Goal: Information Seeking & Learning: Find specific fact

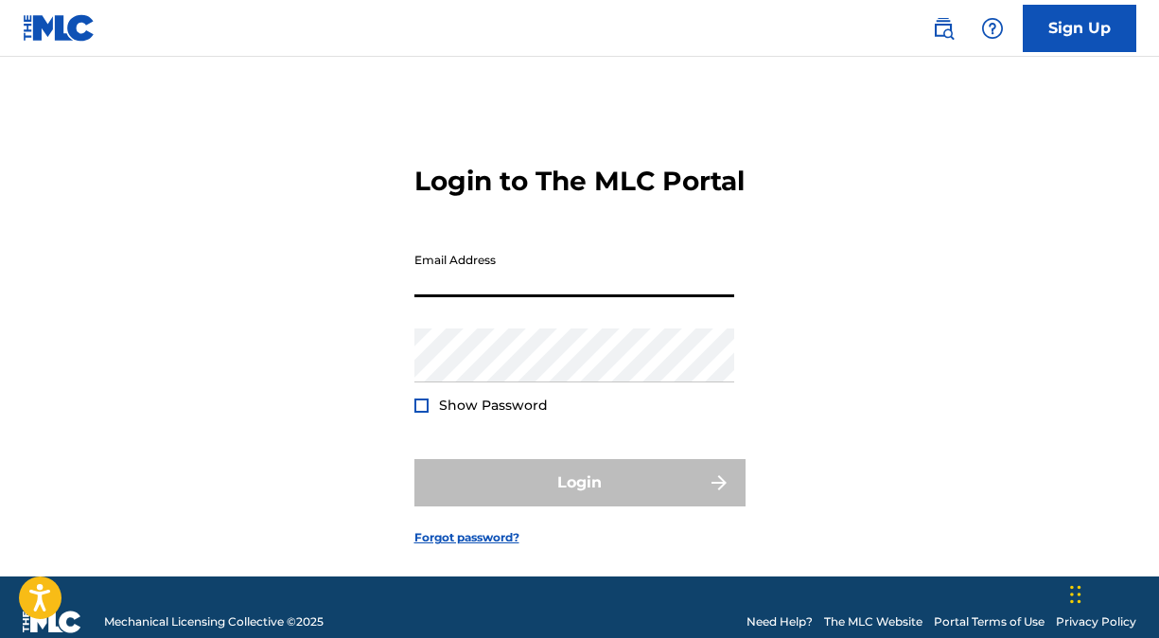
click at [528, 297] on input "Email Address" at bounding box center [574, 270] width 320 height 54
type input "[EMAIL_ADDRESS][DOMAIN_NAME]"
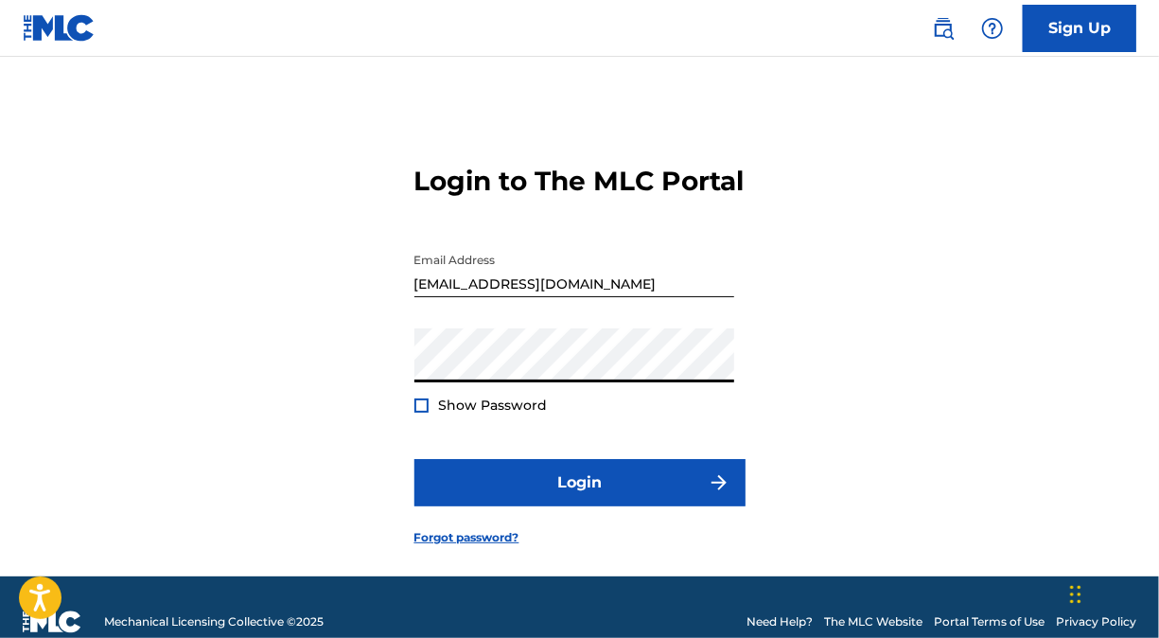
click at [414, 459] on button "Login" at bounding box center [579, 482] width 331 height 47
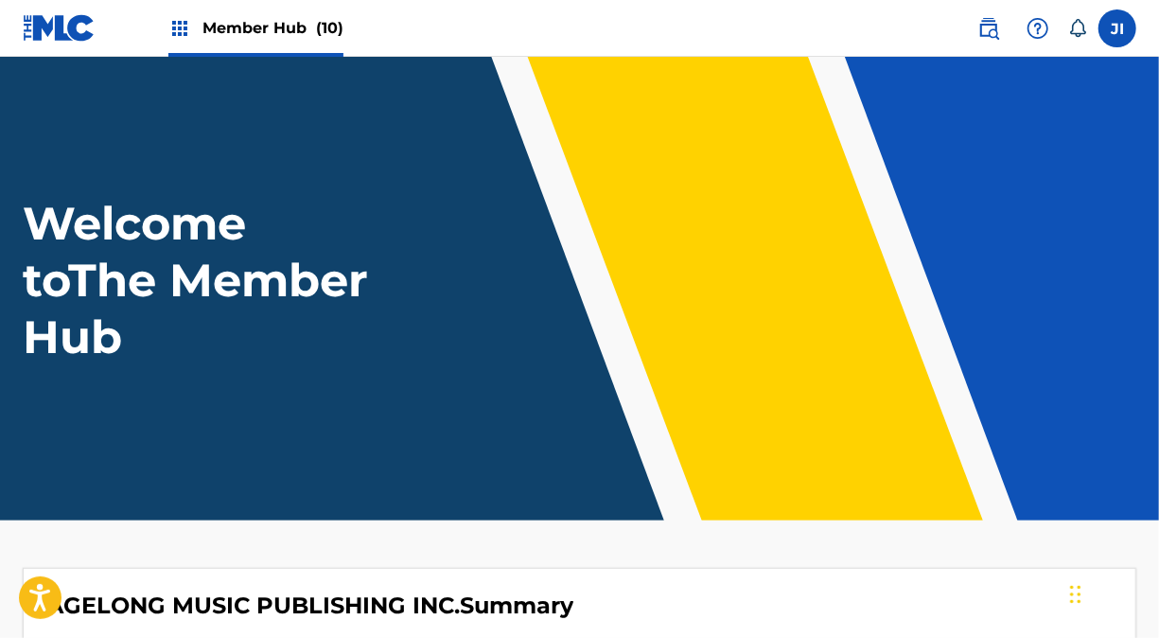
click at [257, 34] on span "Member Hub (10)" at bounding box center [272, 28] width 141 height 22
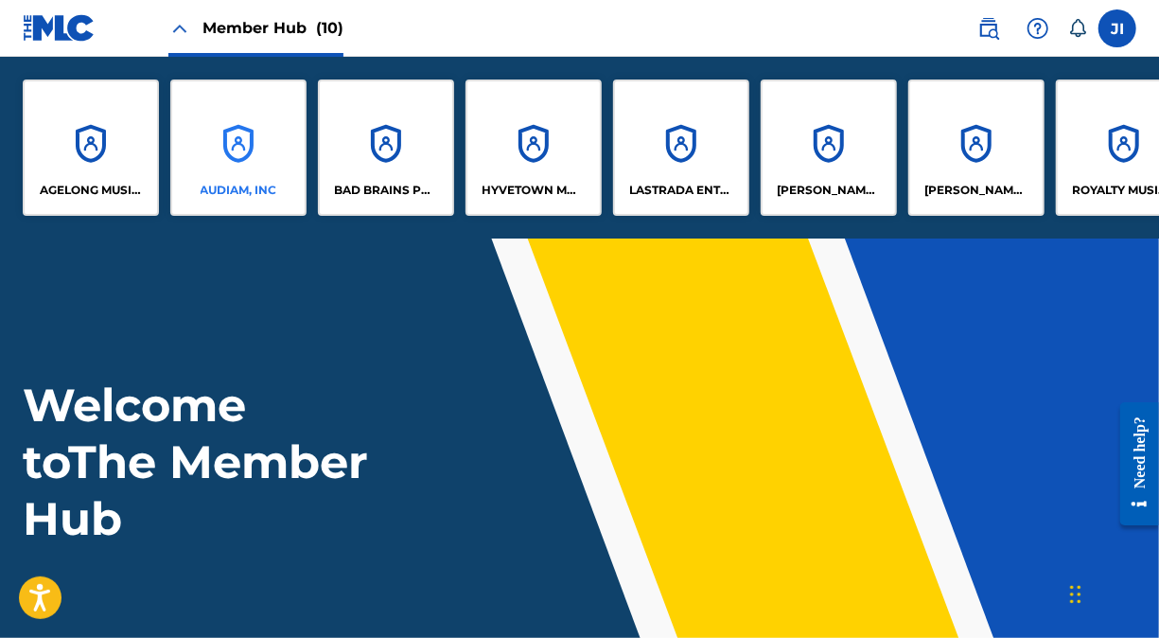
click at [250, 126] on div "AUDIAM, INC" at bounding box center [238, 147] width 136 height 136
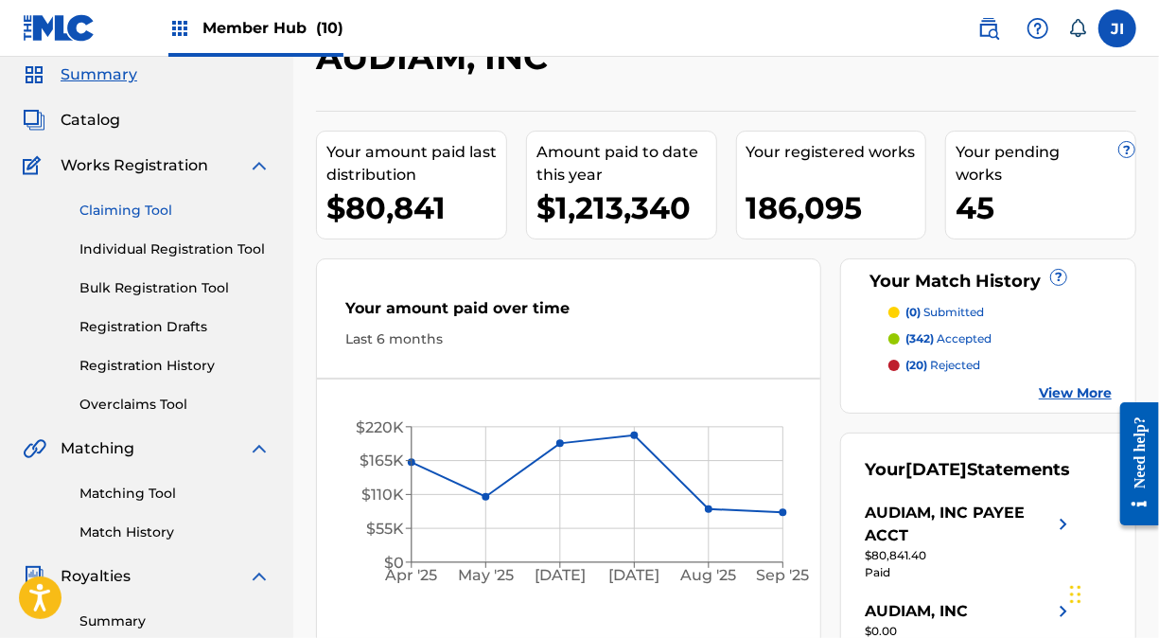
scroll to position [81, 0]
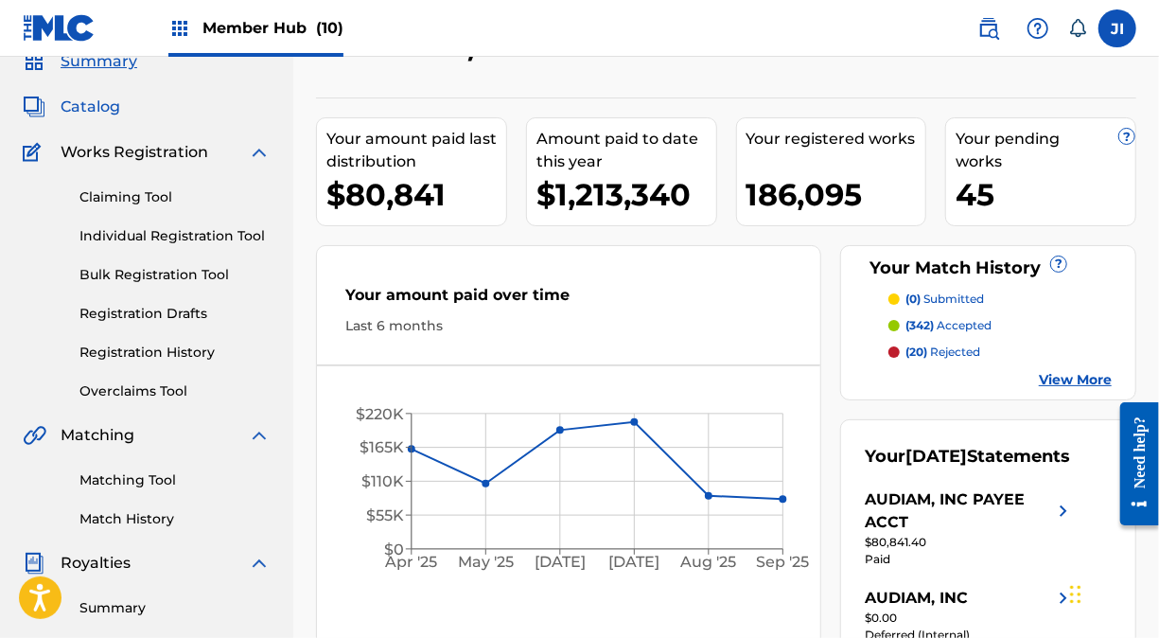
click at [98, 96] on span "Catalog" at bounding box center [91, 107] width 60 height 23
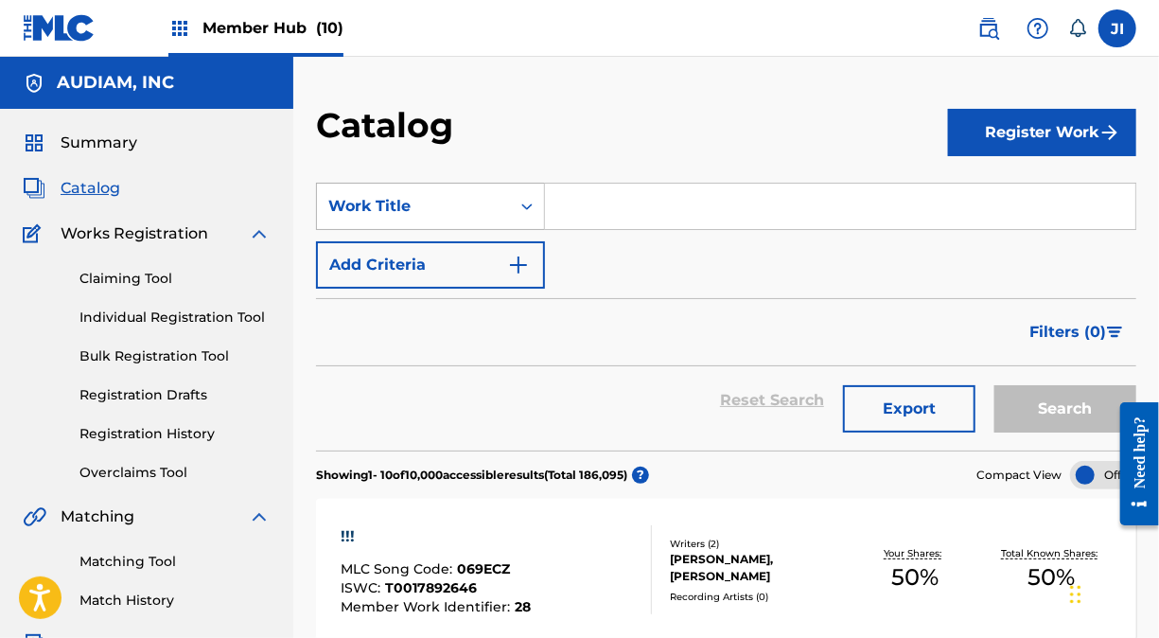
click at [524, 208] on icon "Search Form" at bounding box center [527, 206] width 19 height 19
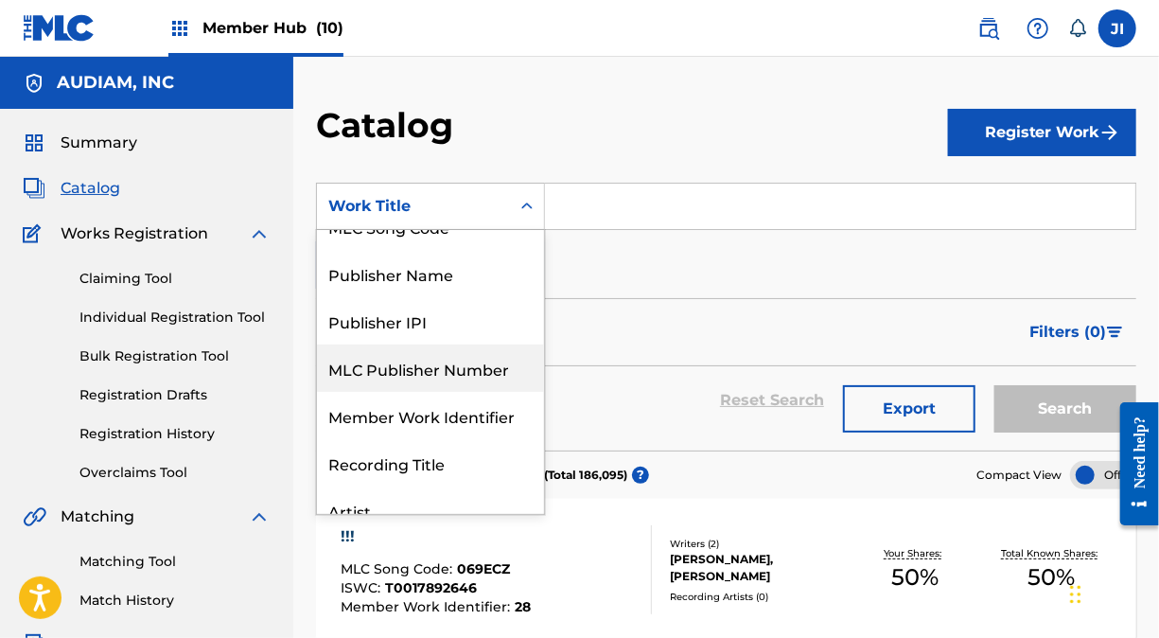
scroll to position [133, 0]
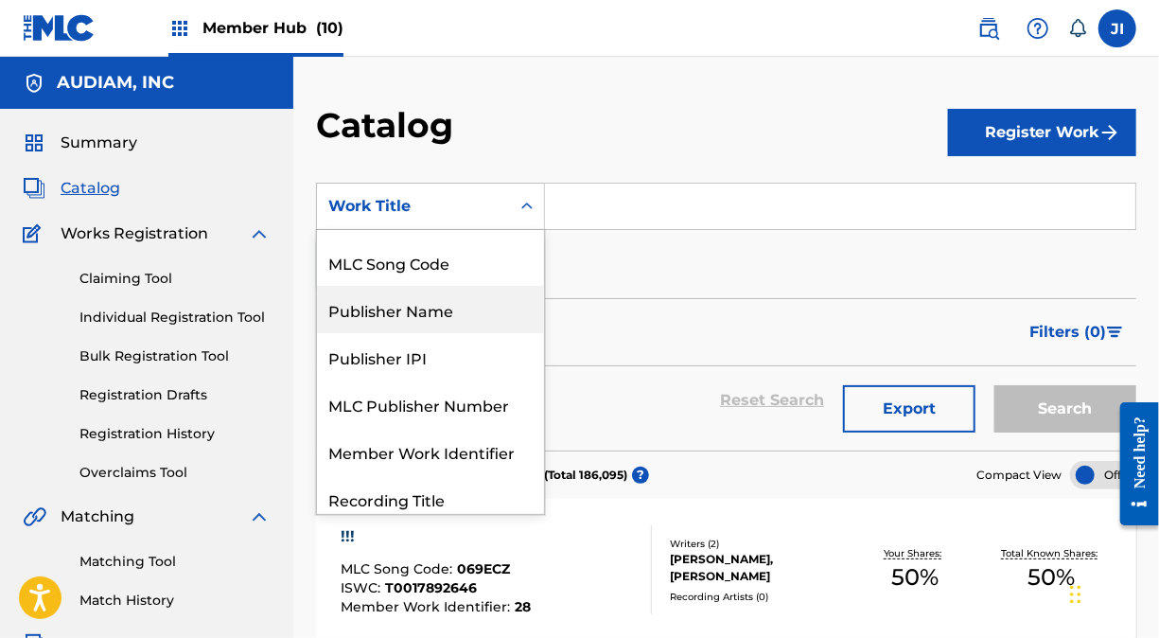
click at [421, 300] on div "Publisher Name" at bounding box center [430, 309] width 227 height 47
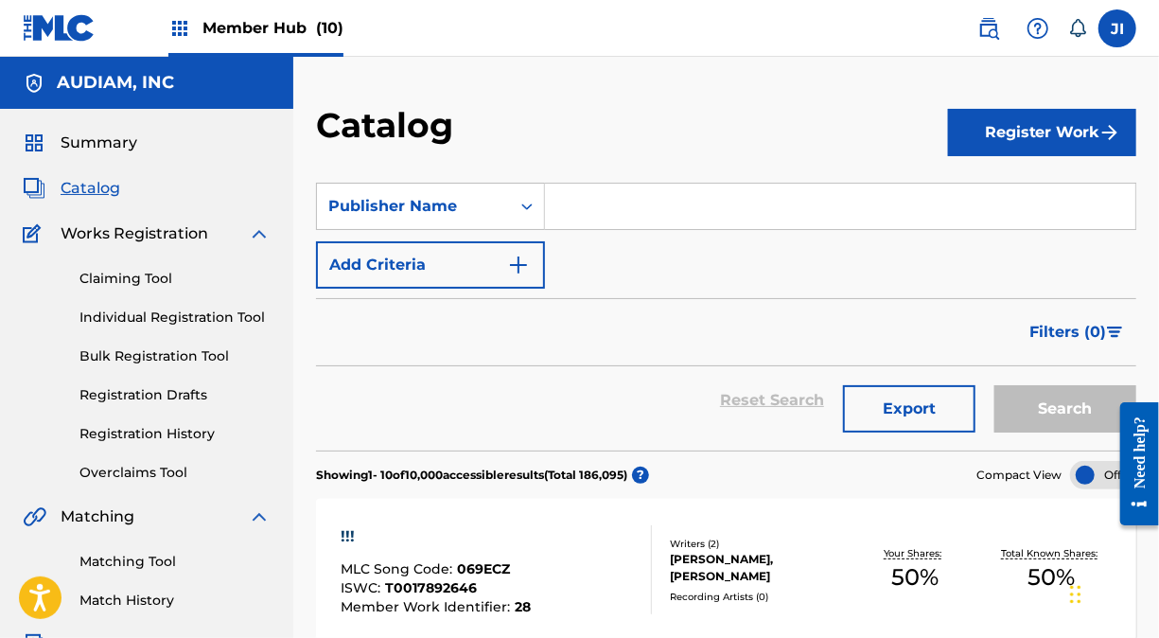
click at [634, 206] on input "Search Form" at bounding box center [840, 206] width 590 height 45
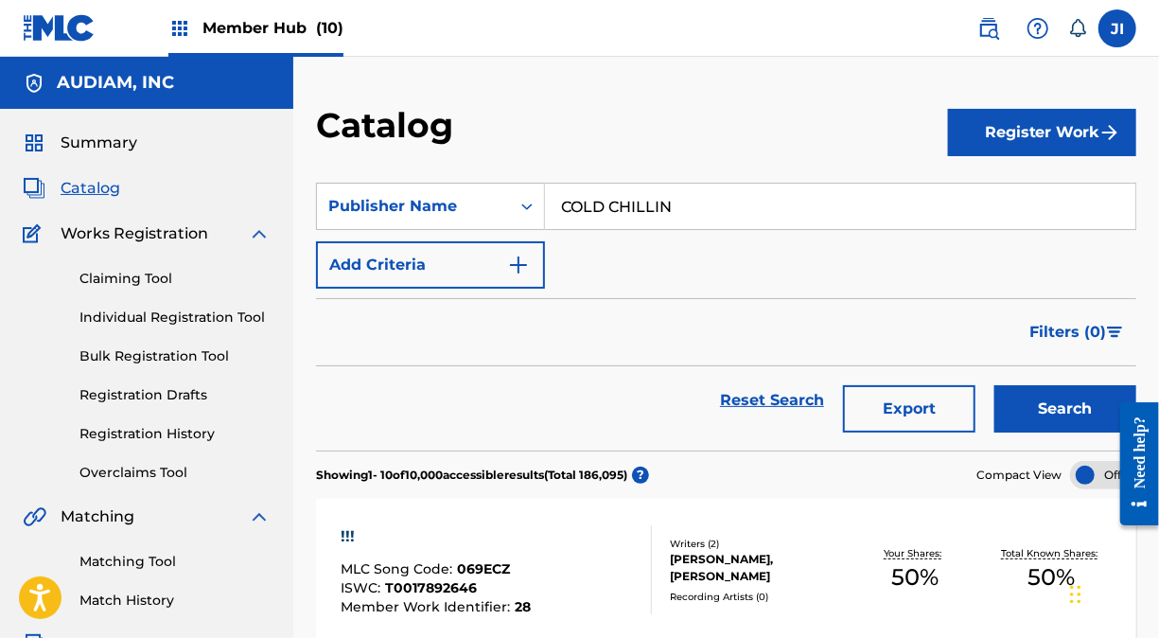
click at [994, 385] on button "Search" at bounding box center [1065, 408] width 142 height 47
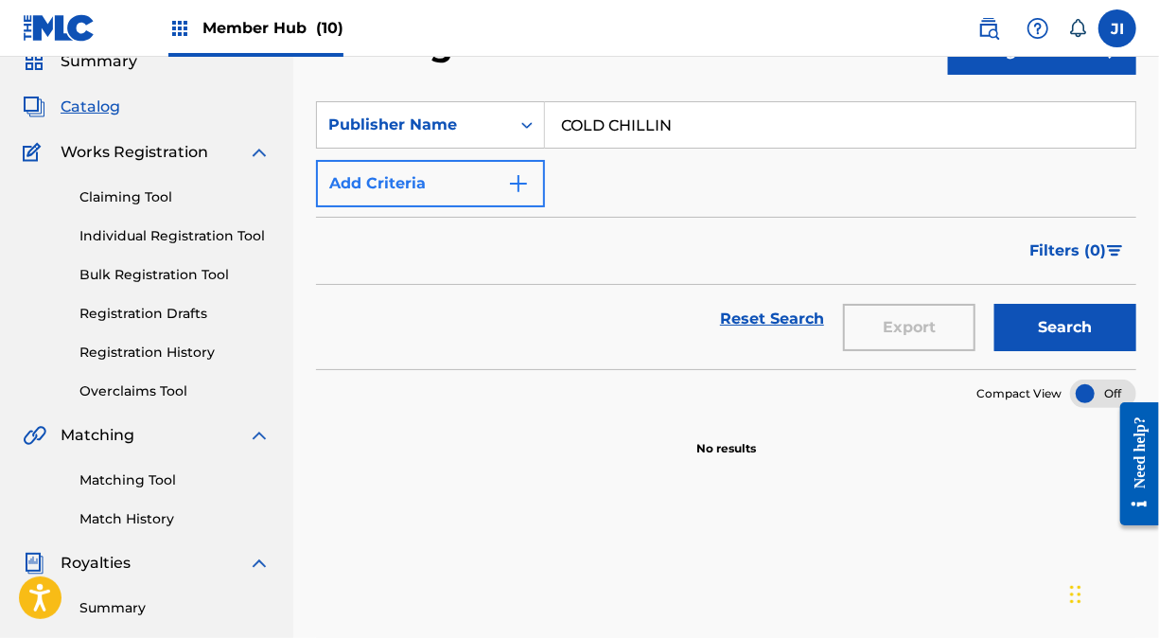
scroll to position [0, 0]
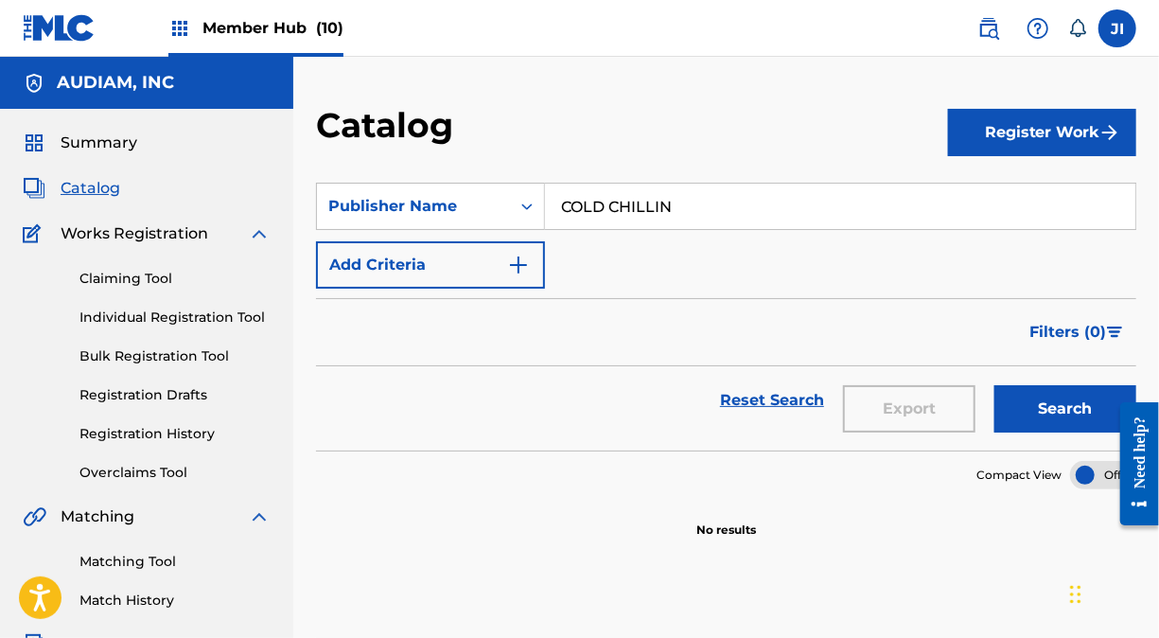
click at [269, 22] on span "Member Hub (10)" at bounding box center [272, 28] width 141 height 22
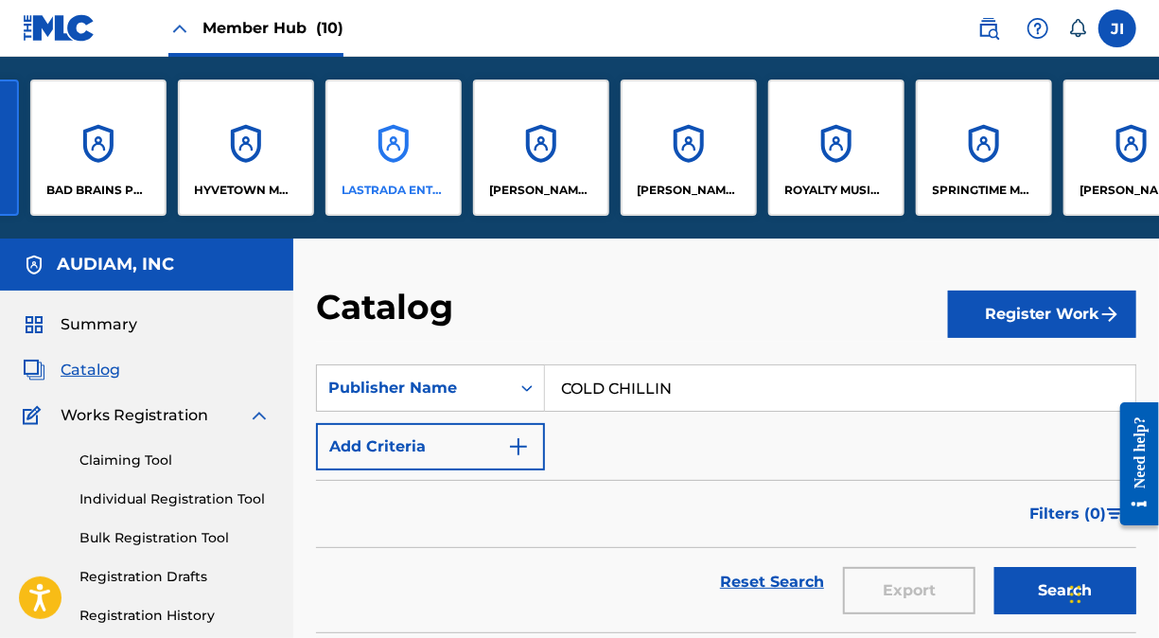
scroll to position [0, 290]
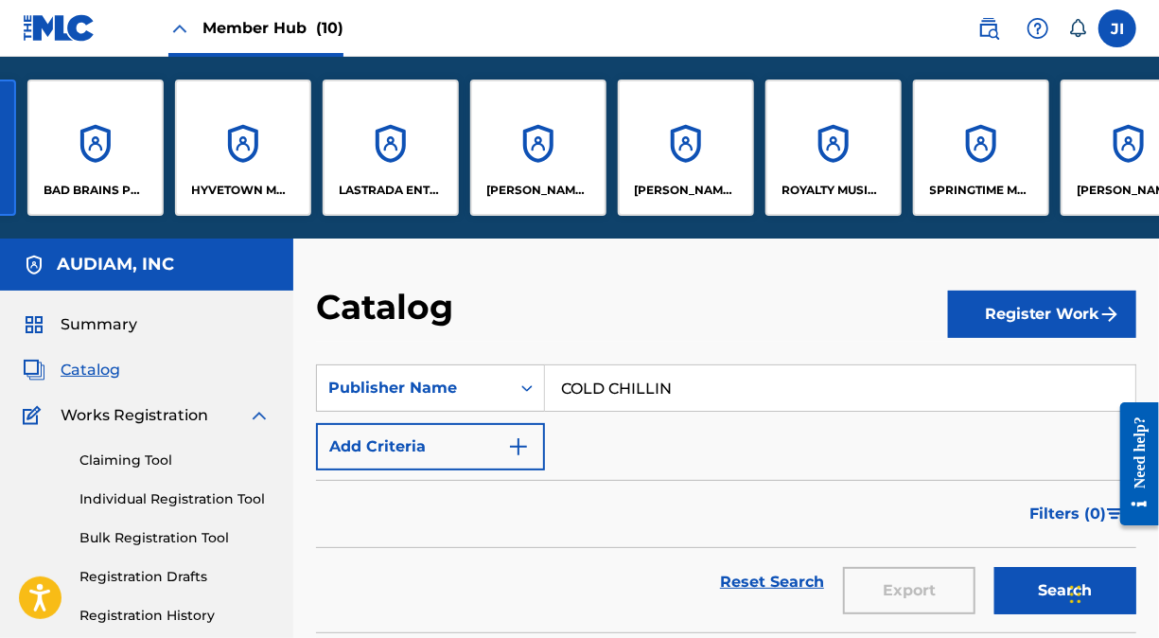
drag, startPoint x: 692, startPoint y: 385, endPoint x: 535, endPoint y: 370, distance: 157.8
click at [535, 370] on div "SearchWithCriteria8c060ebc-cc7b-44be-b09c-65488f1ecac3 Publisher Name COLD CHIL…" at bounding box center [726, 387] width 820 height 47
type input "CAK"
click at [994, 567] on button "Search" at bounding box center [1065, 590] width 142 height 47
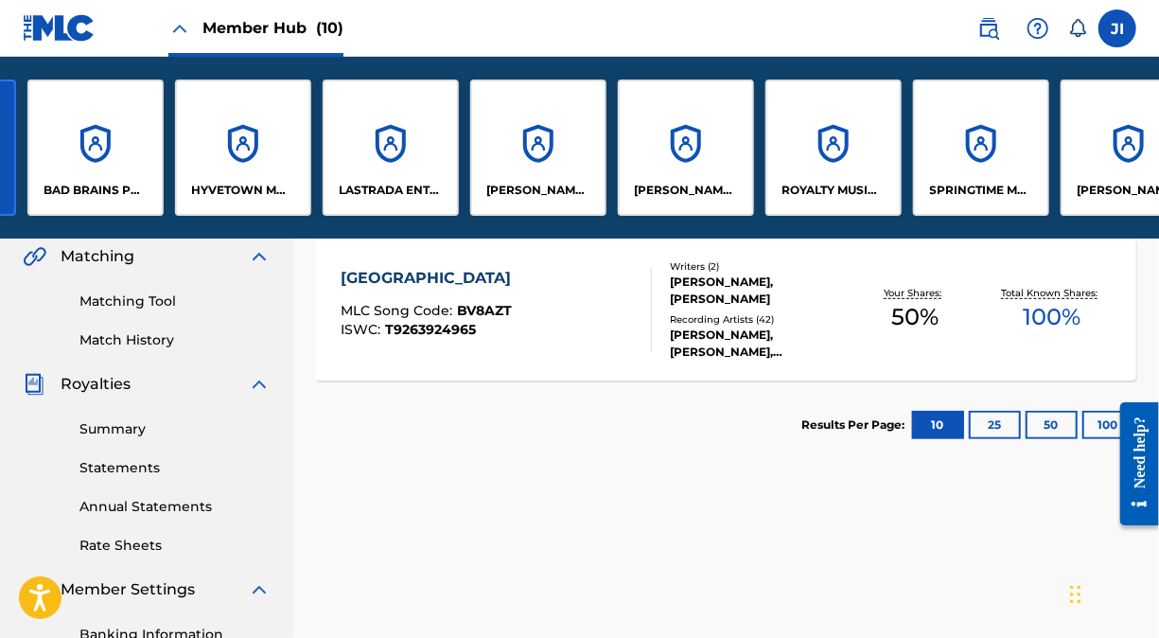
scroll to position [443, 0]
click at [413, 269] on div "[GEOGRAPHIC_DATA]" at bounding box center [431, 277] width 180 height 23
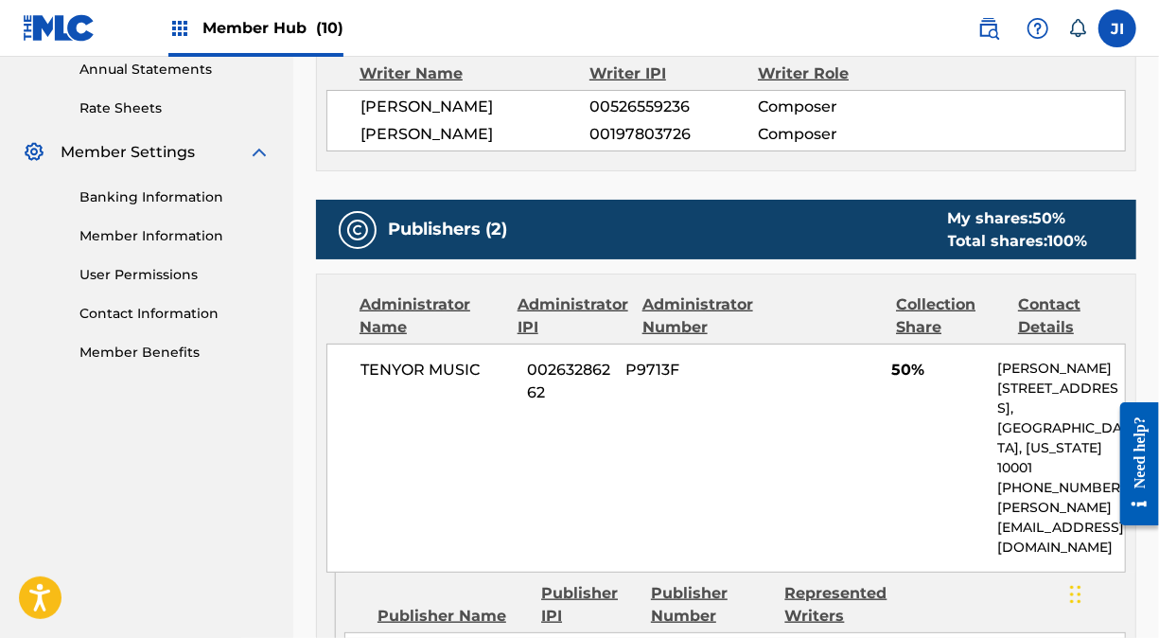
scroll to position [645, 0]
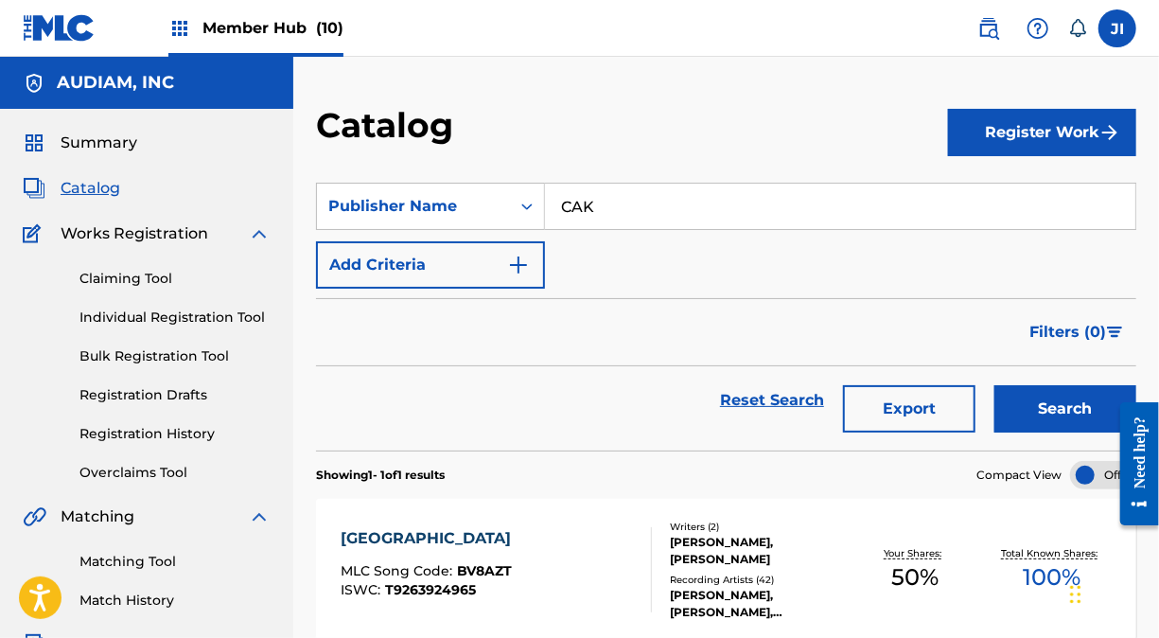
drag, startPoint x: 600, startPoint y: 197, endPoint x: 536, endPoint y: 176, distance: 67.6
click at [536, 176] on section "SearchWithCriteria8c060ebc-cc7b-44be-b09c-65488f1ecac3 Publisher Name CAK Add C…" at bounding box center [726, 305] width 820 height 290
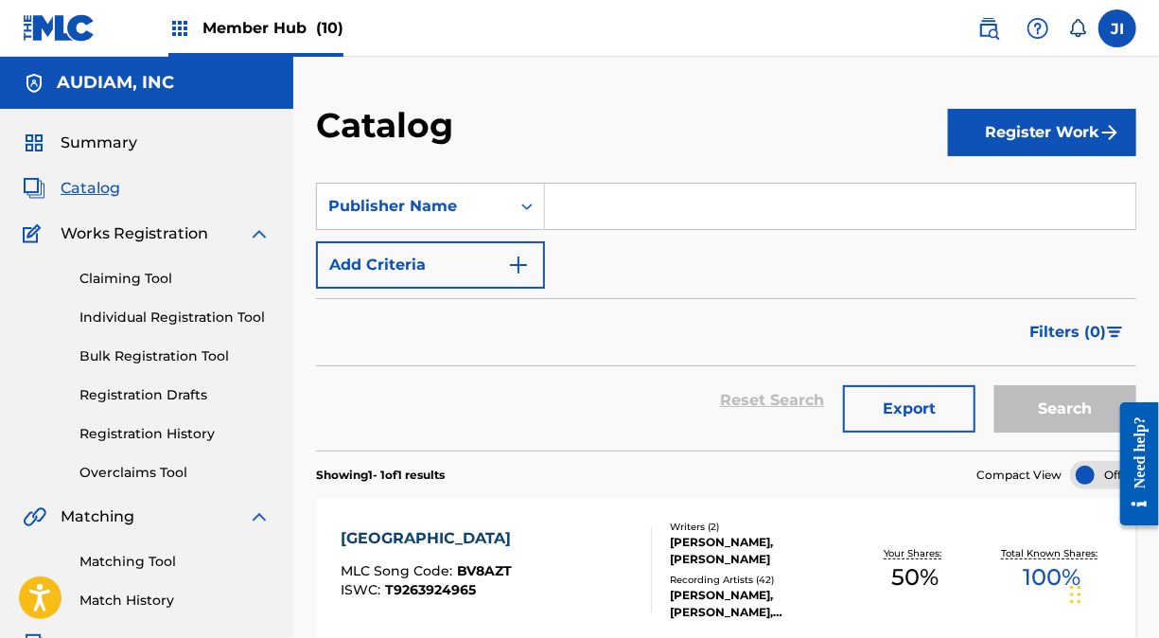
click at [598, 87] on div "Catalog Register Work SearchWithCriteria8c060ebc-cc7b-44be-b09c-65488f1ecac3 Pu…" at bounding box center [726, 570] width 866 height 1026
click at [279, 36] on span "Member Hub (10)" at bounding box center [272, 28] width 141 height 22
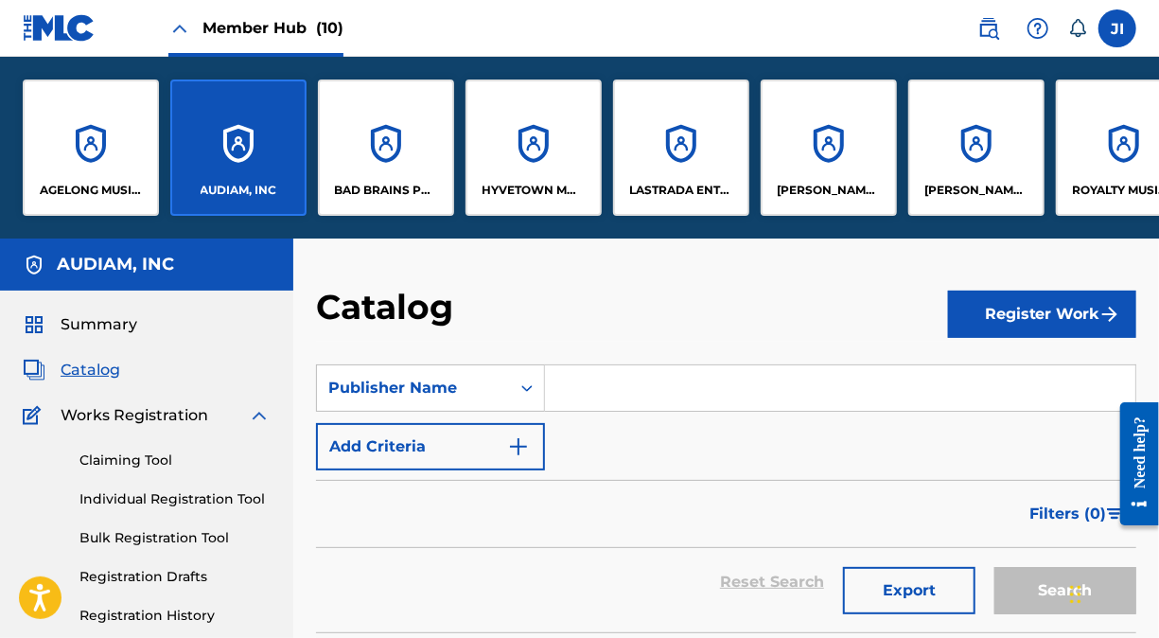
scroll to position [6, 0]
